Goal: Check status: Check status

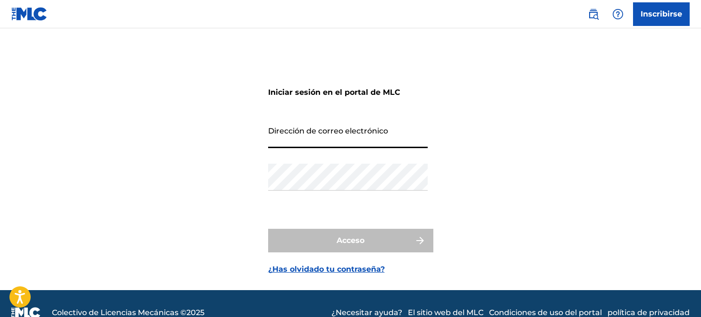
click at [318, 133] on input "Dirección de correo electrónico" at bounding box center [348, 134] width 160 height 27
type input "[EMAIL_ADDRESS][DOMAIN_NAME]"
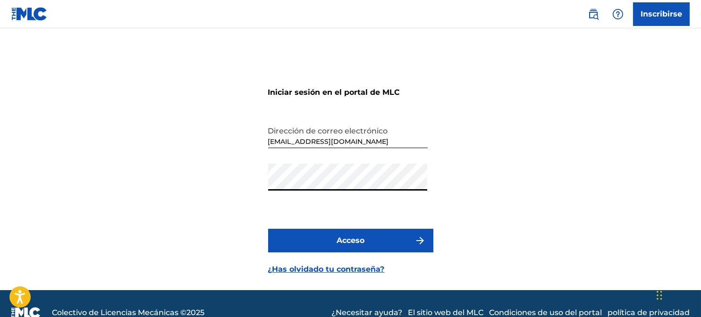
click at [305, 244] on button "Acceso" at bounding box center [350, 241] width 165 height 24
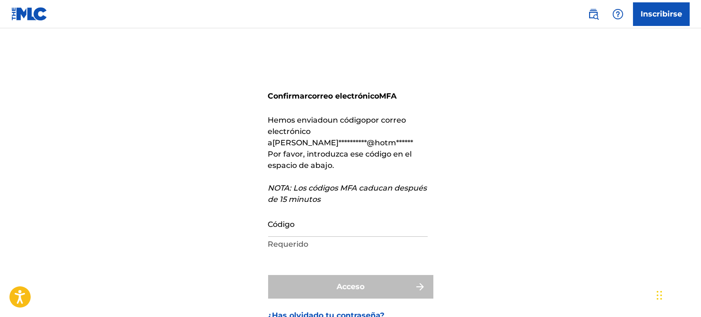
click at [298, 217] on input "Código" at bounding box center [348, 223] width 160 height 27
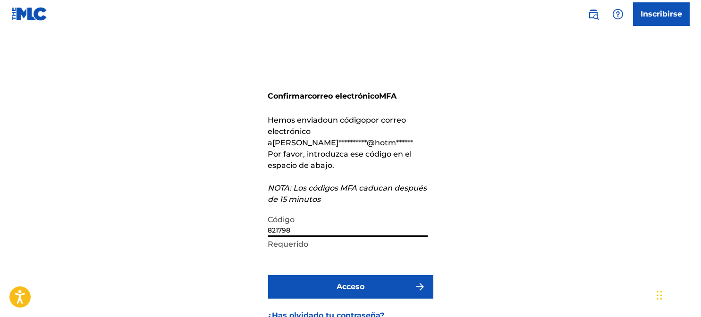
type input "821798"
click at [308, 275] on button "Acceso" at bounding box center [350, 287] width 165 height 24
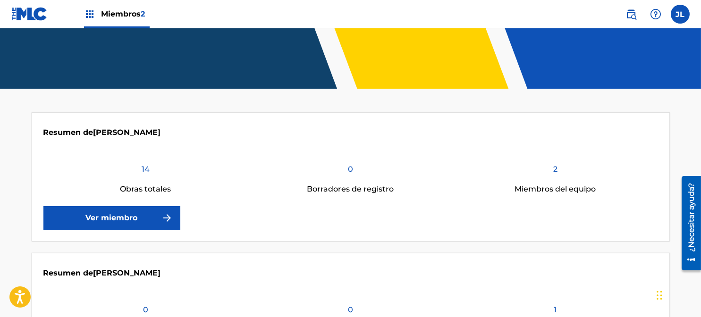
scroll to position [151, 0]
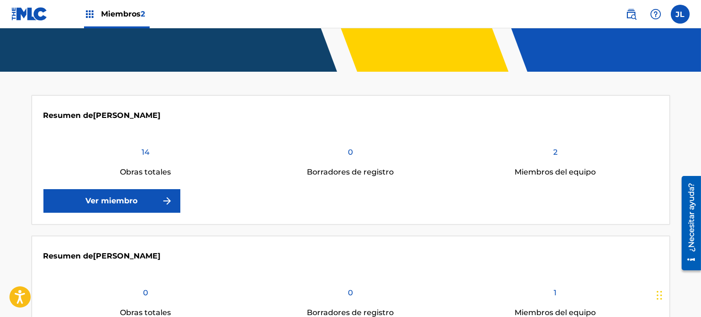
click at [103, 196] on font "Ver miembro" at bounding box center [112, 200] width 52 height 9
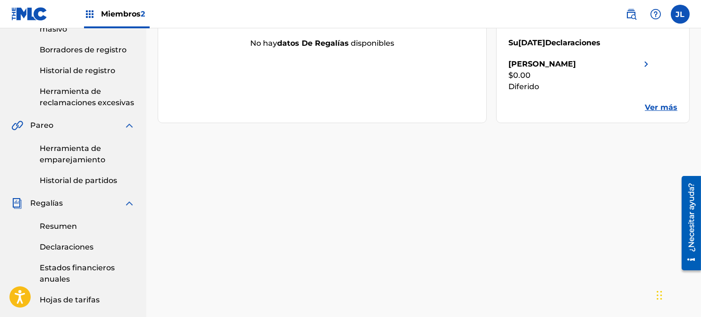
scroll to position [202, 0]
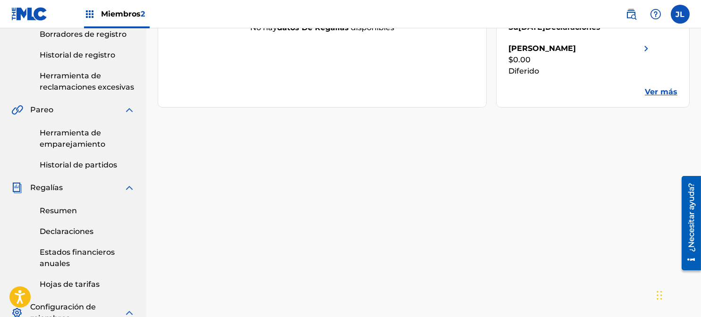
click at [655, 91] on font "Ver más" at bounding box center [661, 91] width 33 height 9
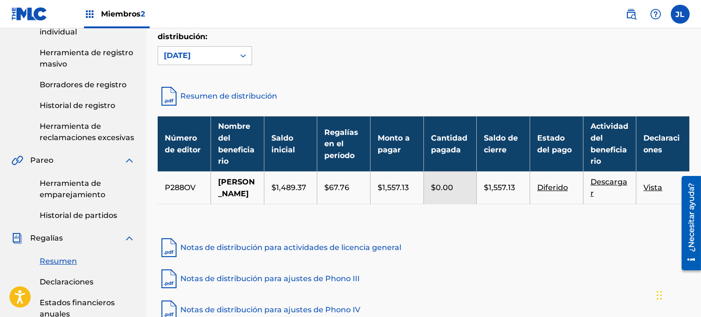
scroll to position [152, 0]
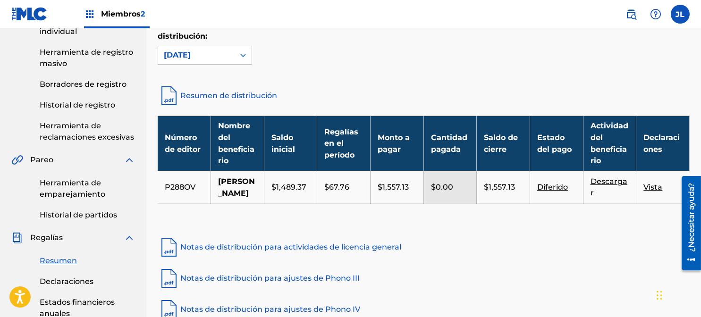
click at [653, 192] on font "Vista" at bounding box center [653, 187] width 19 height 9
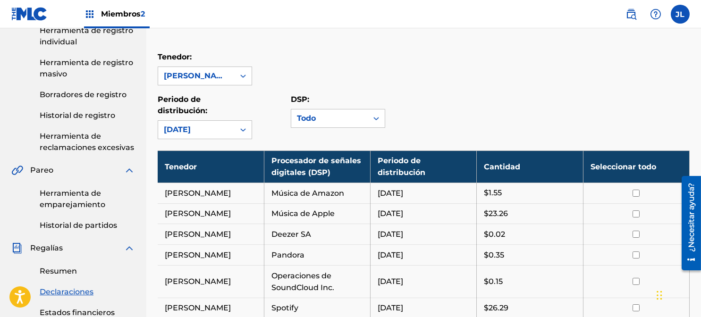
scroll to position [135, 0]
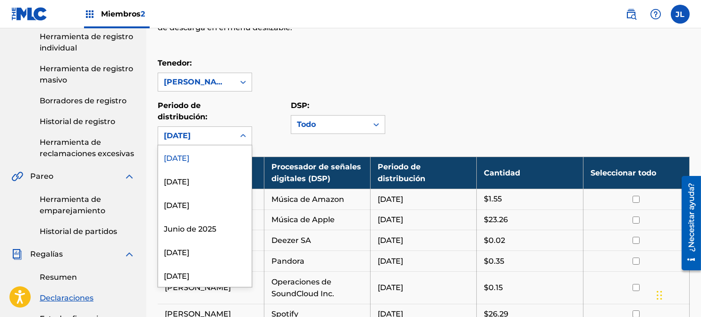
click at [178, 187] on font "[DATE]" at bounding box center [176, 182] width 25 height 9
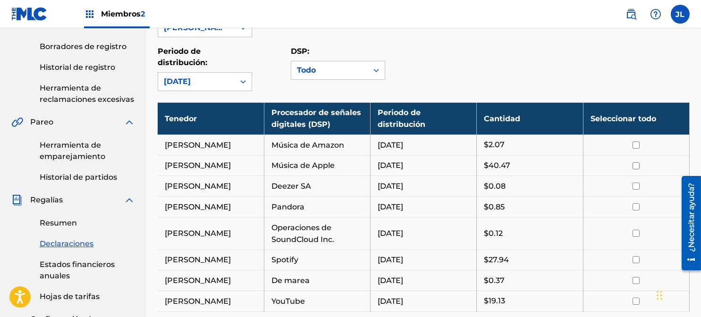
scroll to position [127, 0]
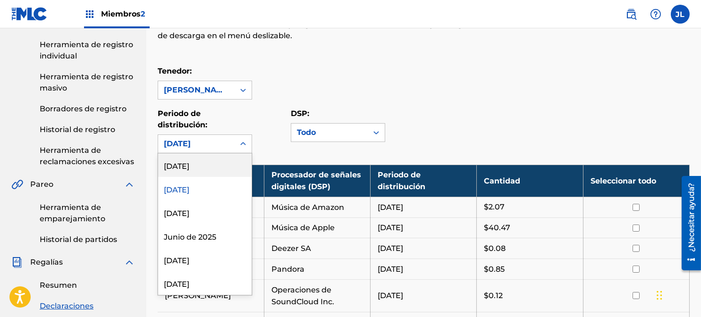
click at [179, 218] on font "[DATE]" at bounding box center [176, 213] width 25 height 9
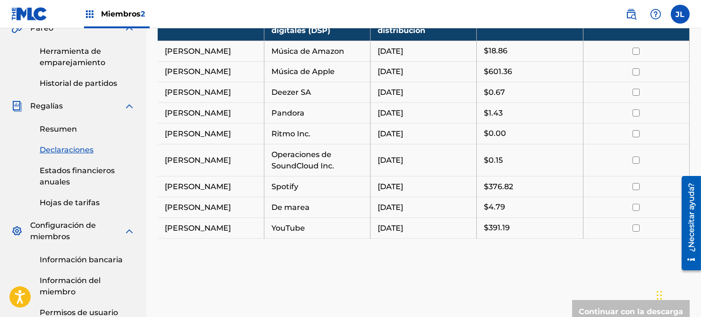
scroll to position [282, 0]
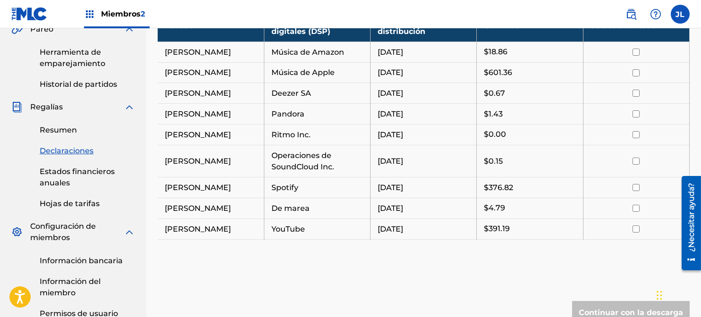
click at [637, 72] on input "checkbox" at bounding box center [636, 72] width 7 height 7
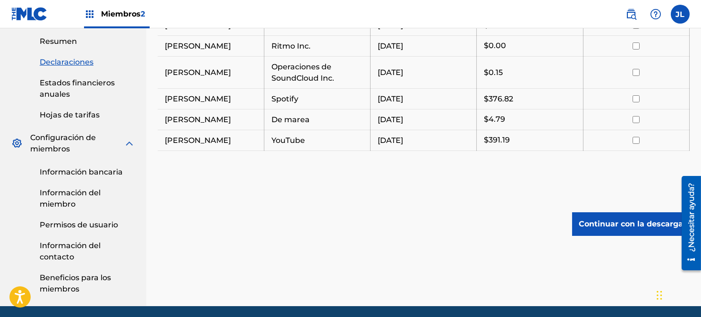
scroll to position [378, 0]
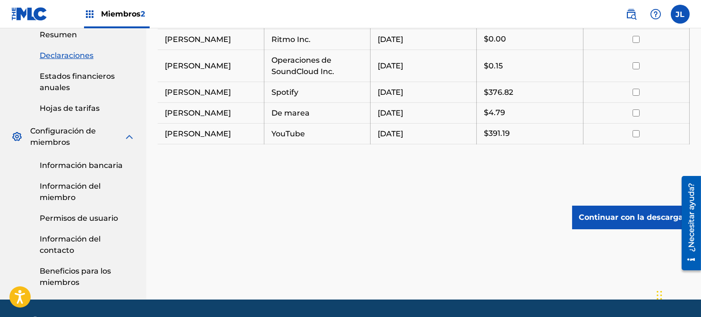
click at [609, 216] on font "Continuar con la descarga" at bounding box center [631, 217] width 104 height 9
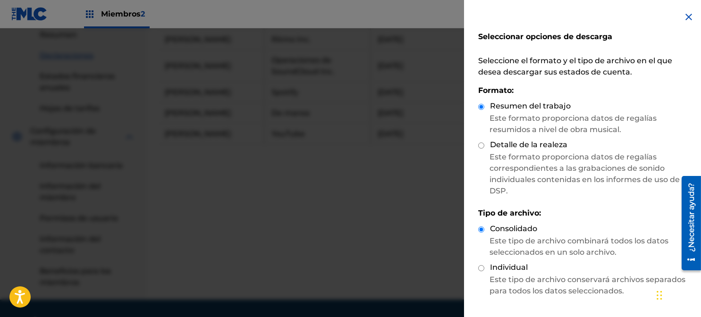
click at [684, 12] on img at bounding box center [688, 16] width 11 height 11
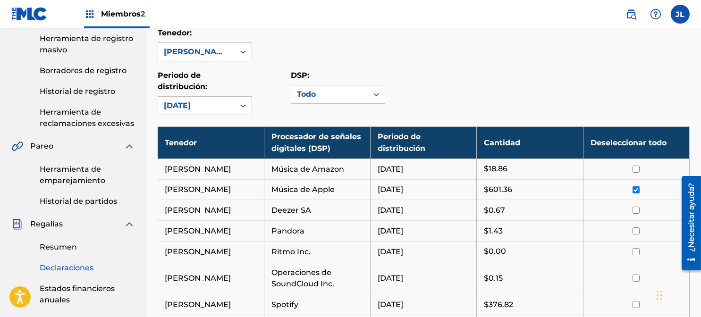
scroll to position [171, 0]
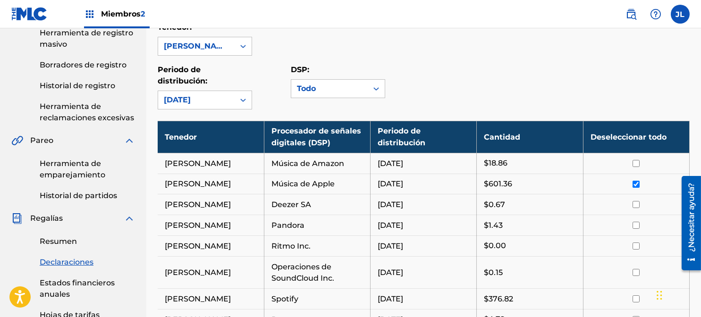
click at [636, 186] on input "checkbox" at bounding box center [636, 184] width 7 height 7
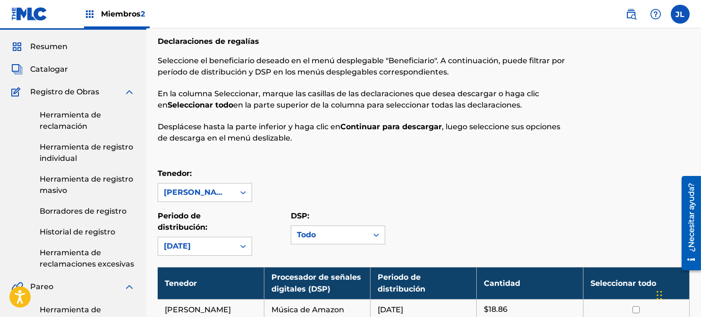
scroll to position [0, 0]
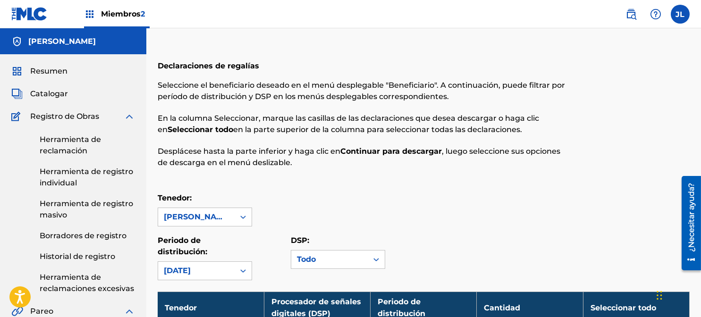
click at [38, 74] on font "Resumen" at bounding box center [48, 71] width 37 height 9
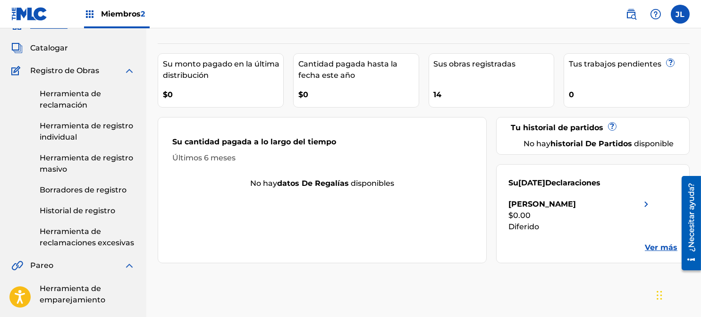
scroll to position [45, 0]
click at [448, 93] on div "14" at bounding box center [494, 92] width 120 height 21
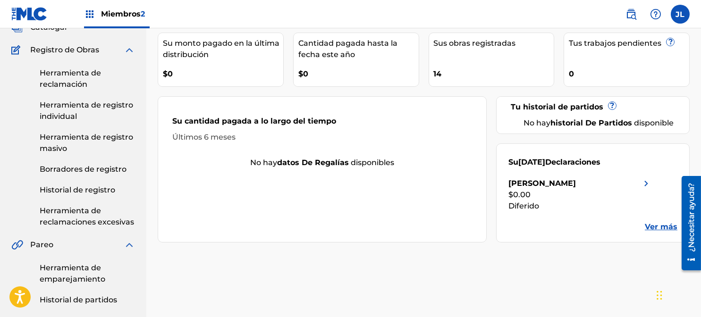
scroll to position [66, 0]
click at [62, 194] on font "Historial de registro" at bounding box center [78, 190] width 76 height 9
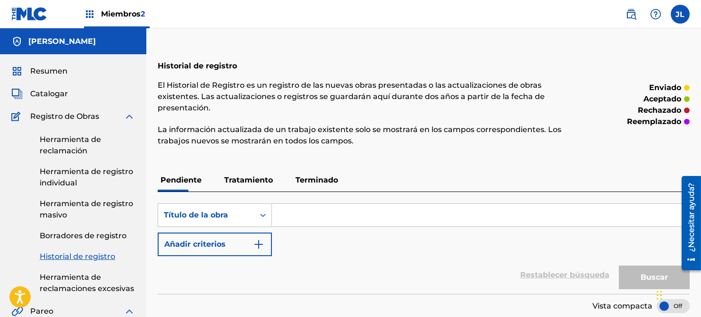
click at [234, 176] on font "Tratamiento" at bounding box center [248, 180] width 49 height 9
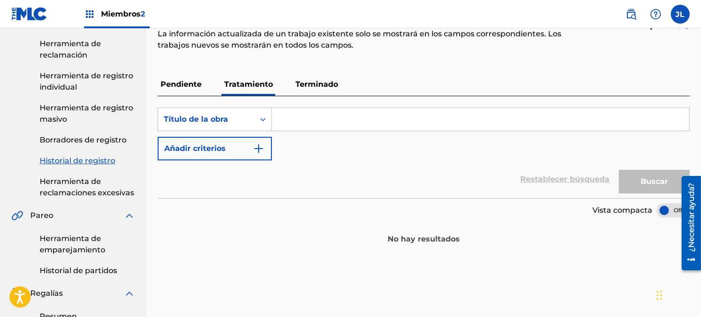
scroll to position [105, 0]
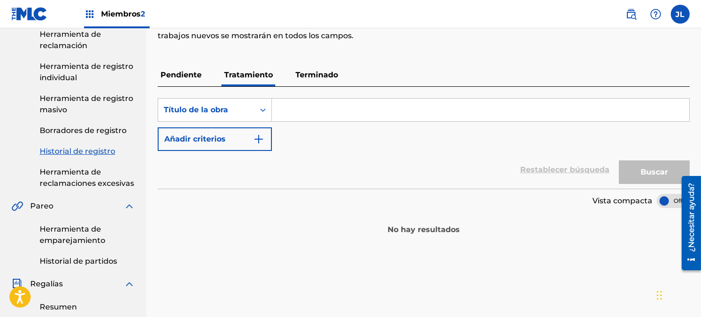
click at [319, 74] on font "Terminado" at bounding box center [317, 74] width 42 height 9
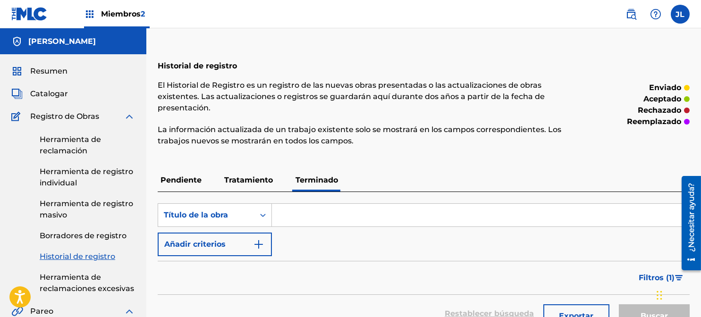
click at [234, 184] on font "Tratamiento" at bounding box center [248, 180] width 49 height 9
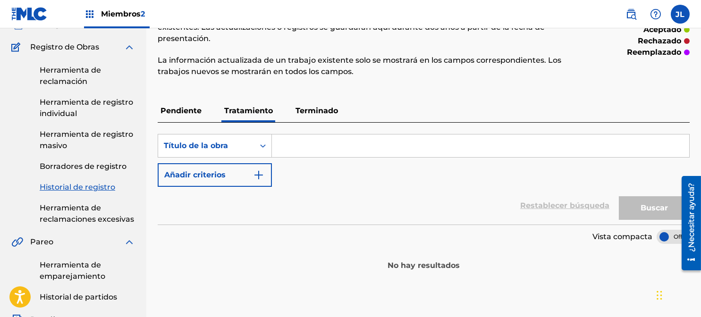
scroll to position [69, 0]
click at [180, 113] on font "Pendiente" at bounding box center [181, 111] width 41 height 9
